Goal: Task Accomplishment & Management: Manage account settings

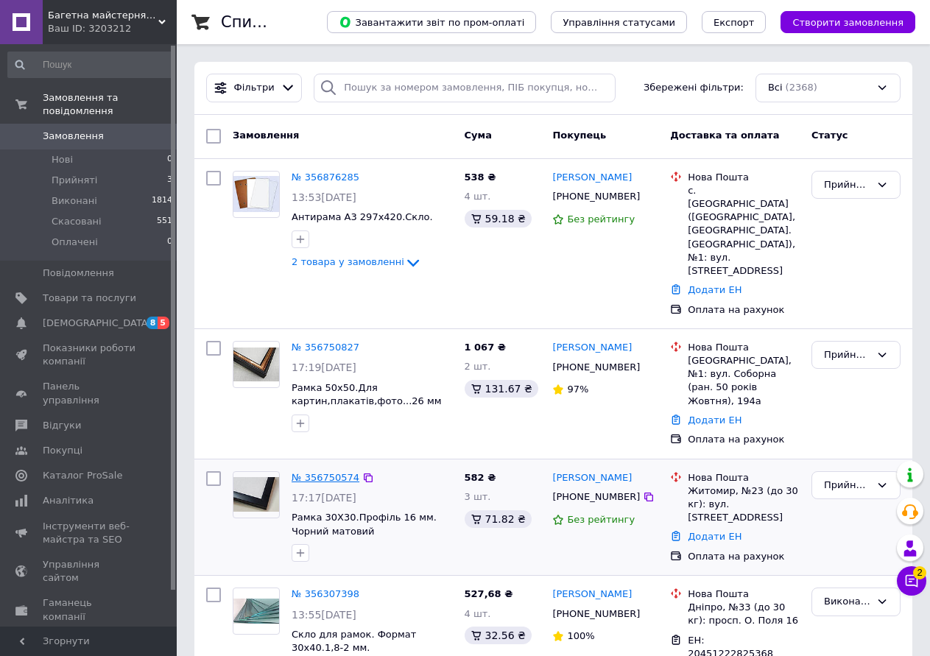
click at [314, 472] on link "№ 356750574" at bounding box center [326, 477] width 68 height 11
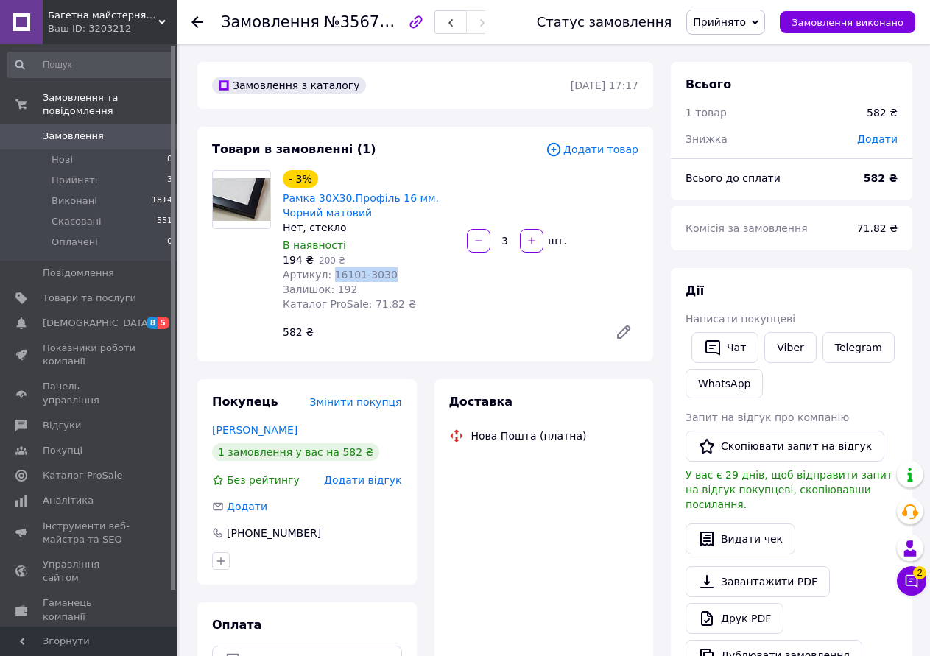
drag, startPoint x: 326, startPoint y: 273, endPoint x: 382, endPoint y: 269, distance: 56.2
click at [382, 269] on div "Артикул: 16101-3030" at bounding box center [369, 274] width 172 height 15
copy span "16101-3030"
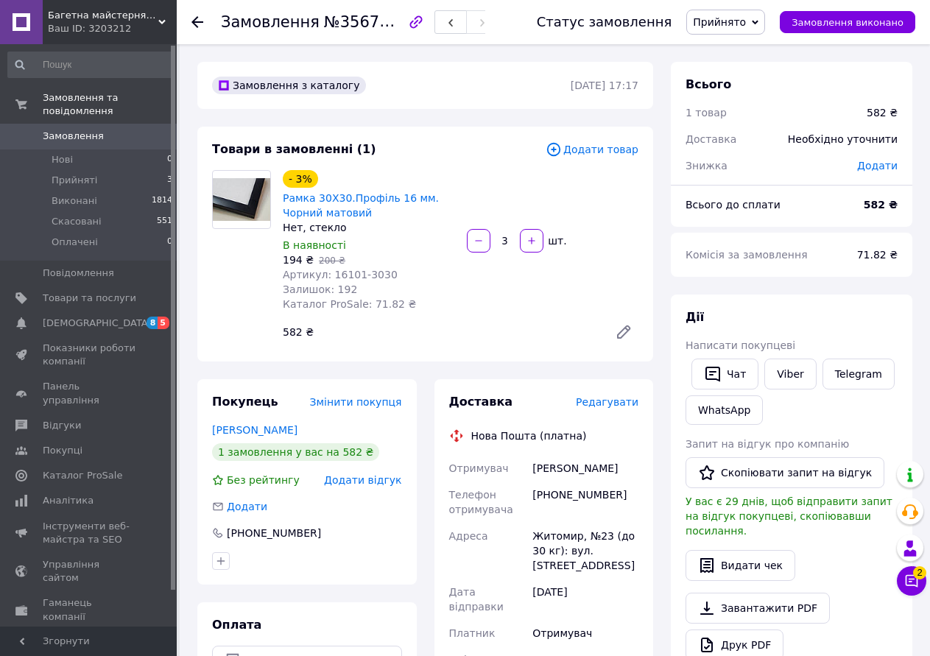
click at [181, 614] on div "Замовлення №356750574 Статус замовлення Прийнято Виконано Скасовано Оплачено За…" at bounding box center [555, 565] width 751 height 1042
click at [905, 578] on icon at bounding box center [912, 581] width 15 height 15
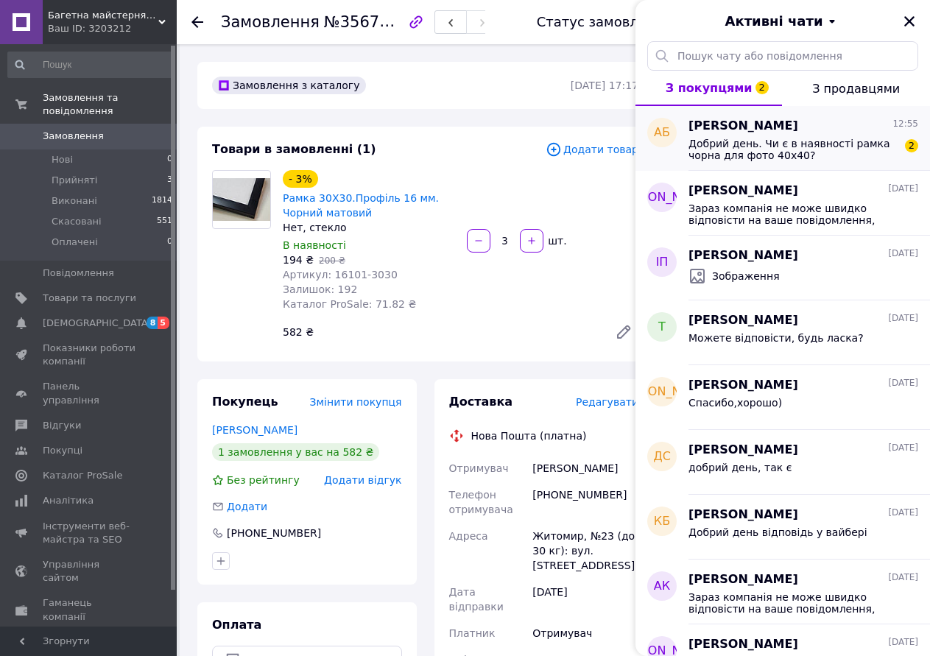
click at [838, 157] on span "Добрий день. Чи є в наявності рамка чорна для фото 40х40?" at bounding box center [793, 150] width 209 height 24
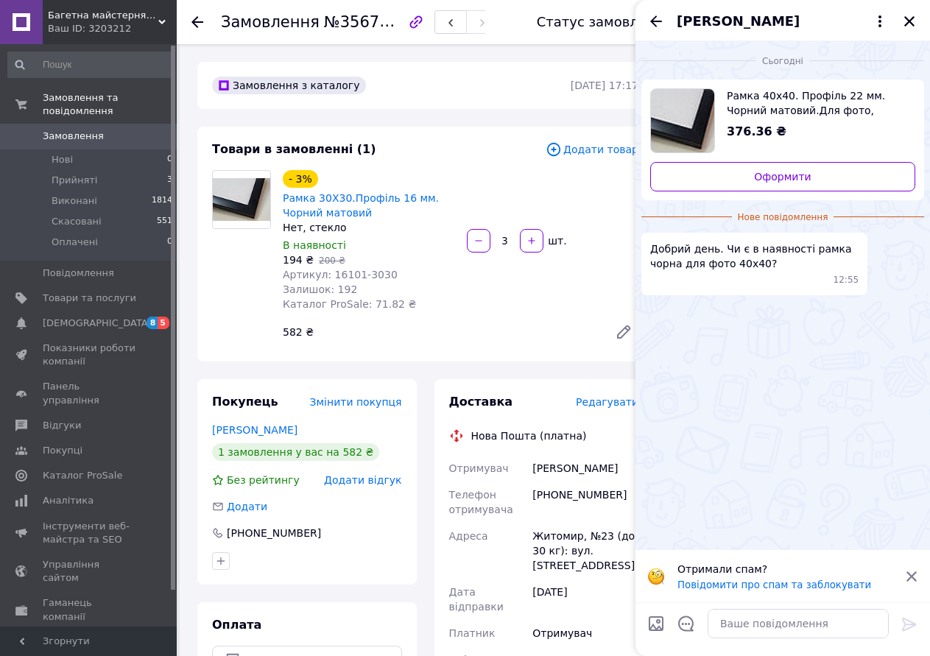
click at [788, 103] on span "Рамка 40х40. Профіль 22 мм. Чорний матовий.Для фото, картин, вишивок" at bounding box center [815, 102] width 177 height 29
click at [190, 636] on div "Покупець Змінити покупця [PERSON_NAME] 1 замовлення у вас на 582 ₴ Без рейтингу…" at bounding box center [307, 612] width 237 height 466
click at [771, 98] on span "Рамка 40х40. Профіль 22 мм. Чорний матовий.Для фото, картин, вишивок" at bounding box center [815, 102] width 177 height 29
click at [63, 130] on span "Замовлення" at bounding box center [73, 136] width 61 height 13
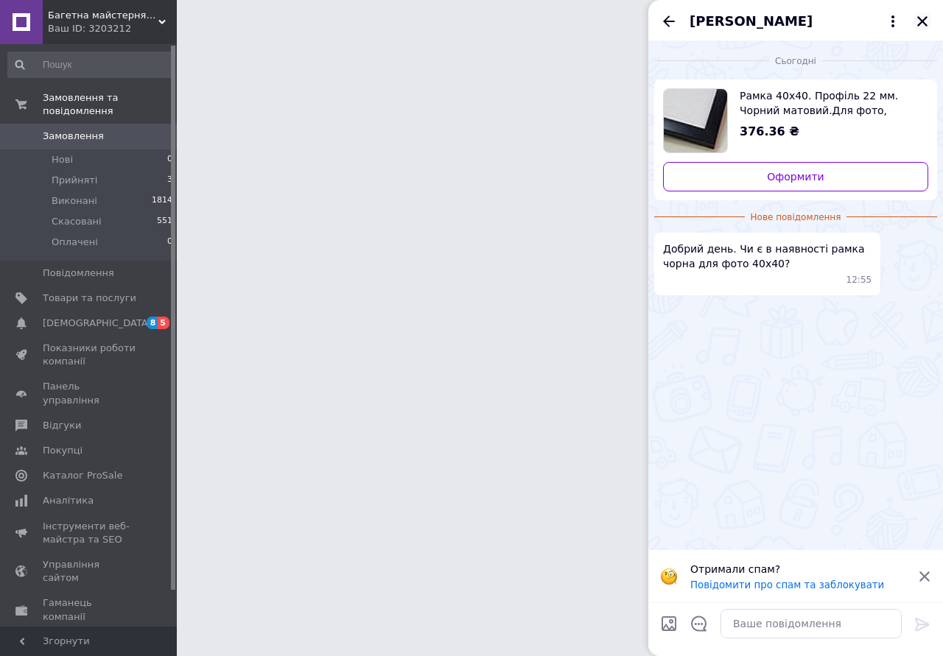
click at [927, 17] on icon "Закрити" at bounding box center [922, 21] width 10 height 10
